Goal: Task Accomplishment & Management: Manage account settings

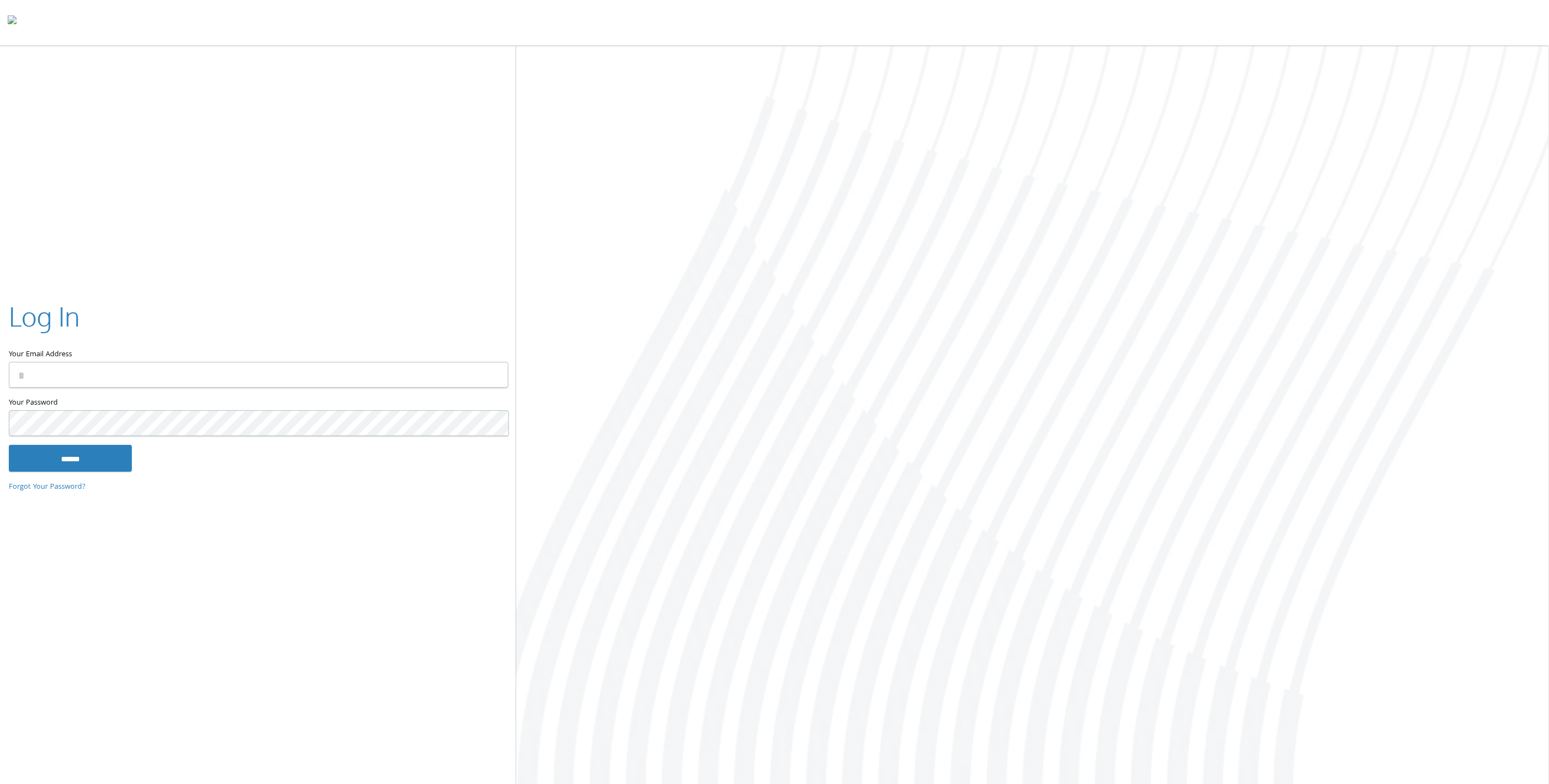
type input "**********"
click at [69, 456] on input "******" at bounding box center [70, 458] width 123 height 26
click at [103, 455] on input "******" at bounding box center [70, 458] width 123 height 26
type input "**********"
